Goal: Obtain resource: Download file/media

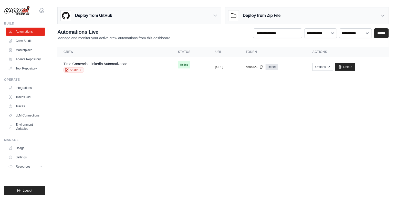
click at [43, 9] on icon at bounding box center [42, 11] width 6 height 6
click at [53, 33] on span "Settings" at bounding box center [64, 31] width 40 height 5
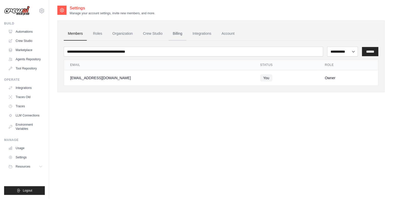
click at [178, 36] on link "Billing" at bounding box center [178, 34] width 18 height 14
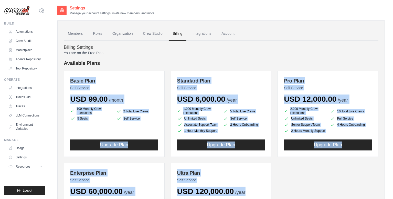
drag, startPoint x: 76, startPoint y: 80, endPoint x: 257, endPoint y: 191, distance: 212.4
click at [257, 191] on div "Basic Plan Self Service USD 99.00 /month 100 Monthly Crew Executions 2 Total Li…" at bounding box center [221, 162] width 315 height 182
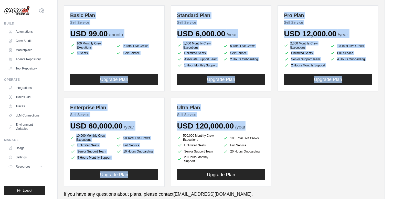
scroll to position [77, 0]
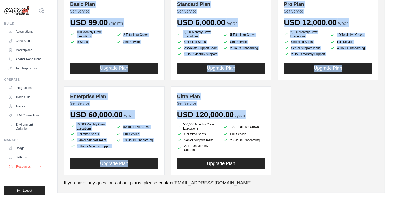
click at [40, 163] on button "Resources" at bounding box center [26, 167] width 39 height 8
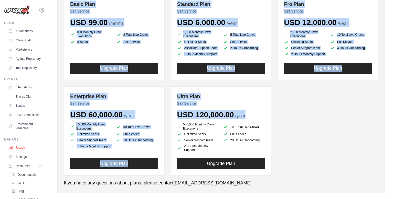
scroll to position [0, 0]
click at [28, 50] on link "Marketplace" at bounding box center [26, 50] width 39 height 8
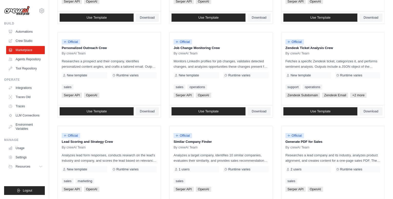
scroll to position [274, 0]
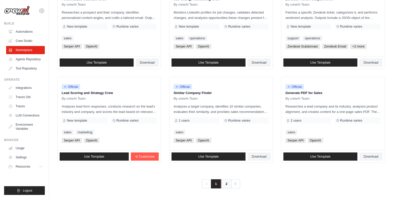
click at [225, 186] on link "2" at bounding box center [226, 184] width 10 height 9
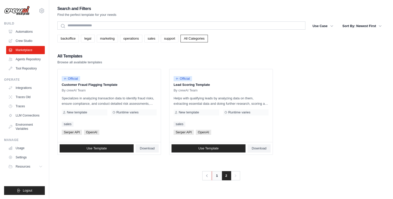
click at [214, 176] on link "1" at bounding box center [217, 175] width 10 height 9
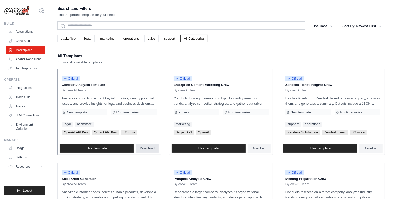
click at [146, 149] on span "Download" at bounding box center [147, 149] width 15 height 4
click at [258, 149] on span "Download" at bounding box center [259, 149] width 15 height 4
click at [370, 150] on span "Download" at bounding box center [370, 149] width 15 height 4
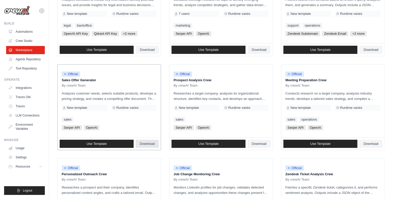
scroll to position [102, 0]
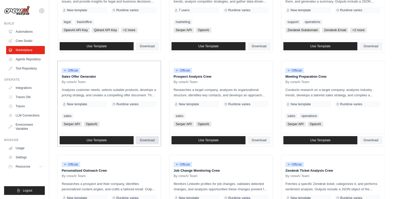
click at [150, 137] on link "Download" at bounding box center [147, 140] width 23 height 8
click at [266, 138] on span "Download" at bounding box center [259, 140] width 15 height 4
click at [376, 143] on link "Download" at bounding box center [370, 140] width 23 height 8
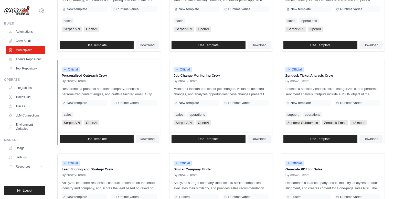
scroll to position [205, 0]
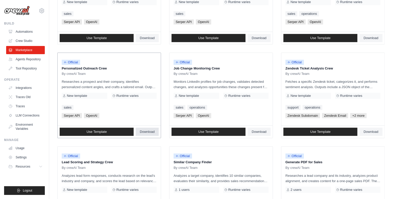
click at [149, 131] on span "Download" at bounding box center [147, 132] width 15 height 4
click at [260, 130] on span "Download" at bounding box center [259, 132] width 15 height 4
click at [373, 130] on span "Download" at bounding box center [370, 132] width 15 height 4
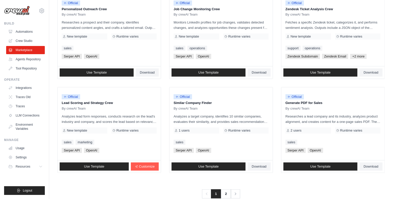
scroll to position [274, 0]
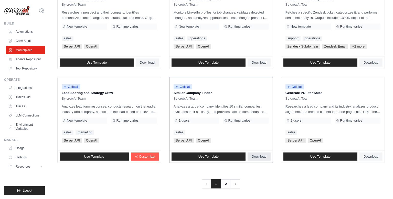
click at [265, 155] on span "Download" at bounding box center [259, 157] width 15 height 4
click at [367, 158] on span "Download" at bounding box center [370, 157] width 15 height 4
click at [337, 134] on div "sales" at bounding box center [332, 132] width 95 height 5
click at [225, 184] on link "2" at bounding box center [226, 184] width 10 height 9
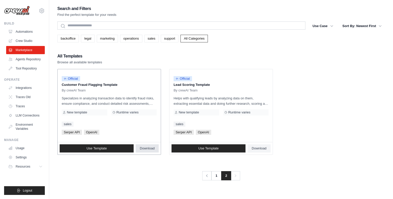
click at [146, 147] on span "Download" at bounding box center [147, 149] width 15 height 4
click at [261, 148] on span "Download" at bounding box center [259, 149] width 15 height 4
click at [215, 174] on link "1" at bounding box center [217, 175] width 10 height 9
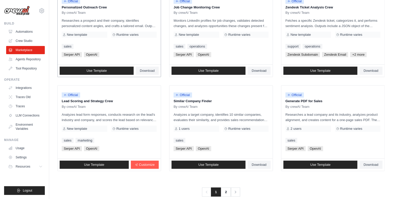
scroll to position [274, 0]
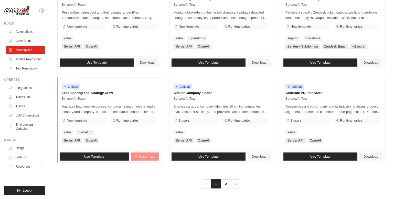
click at [148, 155] on span "Customize" at bounding box center [147, 157] width 16 height 4
click at [29, 59] on link "Agents Repository" at bounding box center [26, 59] width 39 height 8
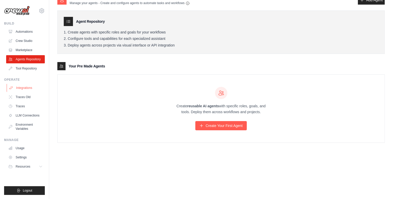
click at [24, 89] on link "Integrations" at bounding box center [26, 88] width 39 height 8
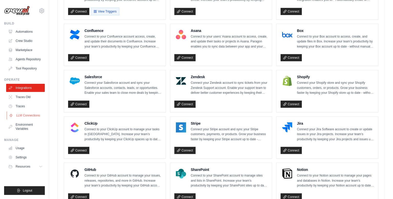
click at [30, 116] on link "LLM Connections" at bounding box center [26, 116] width 39 height 8
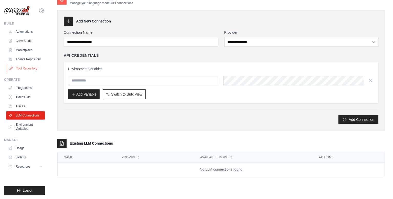
click at [29, 69] on link "Tool Repository" at bounding box center [26, 68] width 39 height 8
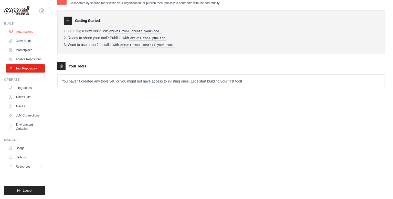
click at [28, 31] on link "Automations" at bounding box center [26, 32] width 39 height 8
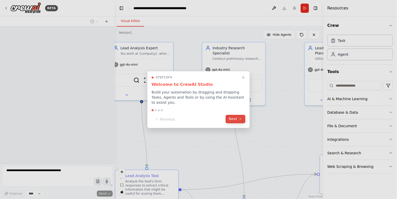
click at [231, 117] on button "Next" at bounding box center [235, 119] width 20 height 8
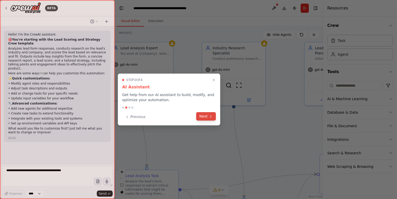
click at [210, 117] on icon at bounding box center [211, 117] width 4 height 4
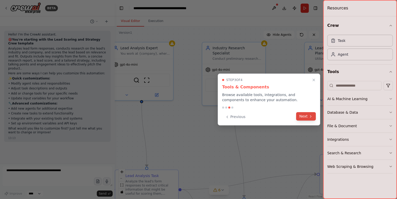
click at [304, 113] on button "Next" at bounding box center [306, 116] width 20 height 8
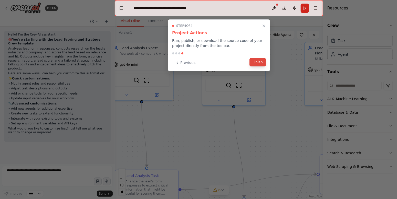
click at [262, 63] on button "Finish" at bounding box center [257, 62] width 16 height 8
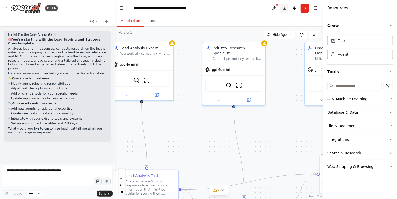
click at [285, 7] on button "Download" at bounding box center [284, 8] width 8 height 9
click at [7, 9] on icon at bounding box center [6, 8] width 4 height 4
